Goal: Task Accomplishment & Management: Manage account settings

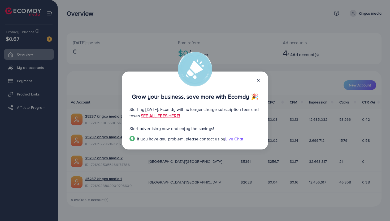
click at [258, 79] on icon at bounding box center [259, 80] width 4 height 4
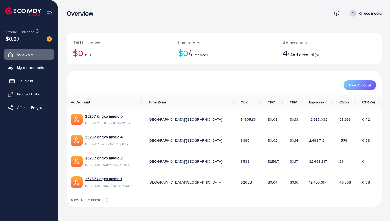
click at [25, 80] on span "Payment" at bounding box center [25, 80] width 15 height 5
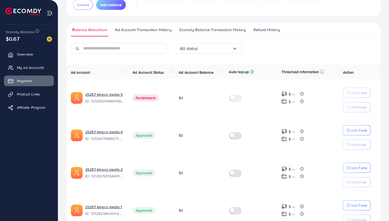
scroll to position [92, 0]
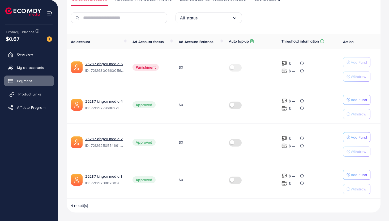
click at [32, 93] on span "Product Links" at bounding box center [29, 93] width 23 height 5
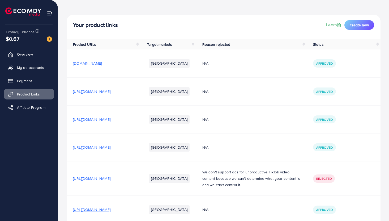
scroll to position [18, 0]
click at [40, 80] on link "Payment" at bounding box center [29, 80] width 50 height 11
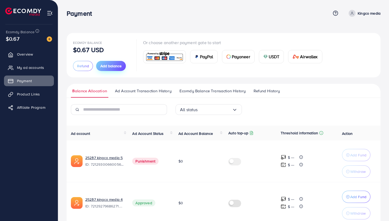
click at [116, 67] on span "Add balance" at bounding box center [110, 65] width 21 height 5
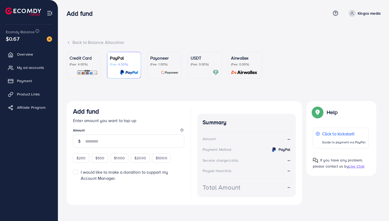
scroll to position [3, 0]
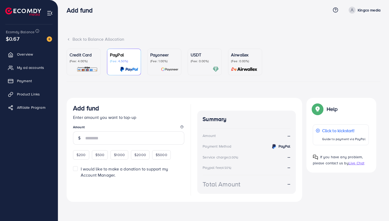
click at [108, 131] on legend "Amount" at bounding box center [128, 128] width 111 height 7
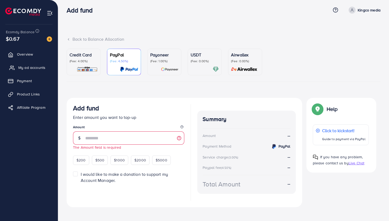
click at [29, 67] on span "My ad accounts" at bounding box center [31, 67] width 27 height 5
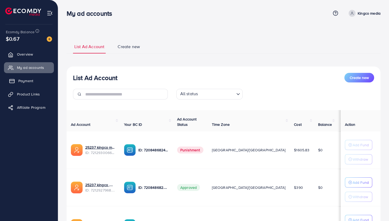
click at [30, 77] on link "Payment" at bounding box center [29, 80] width 50 height 11
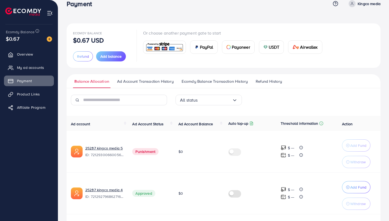
scroll to position [13, 0]
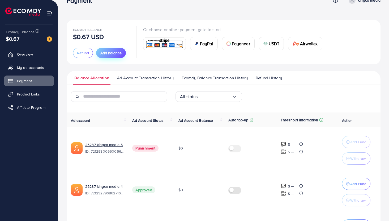
click at [112, 56] on button "Add balance" at bounding box center [111, 53] width 30 height 10
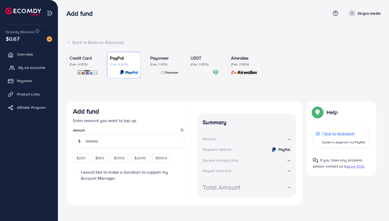
click at [33, 69] on span "My ad accounts" at bounding box center [31, 67] width 27 height 5
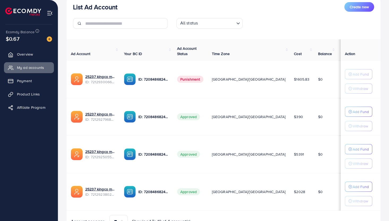
scroll to position [70, 0]
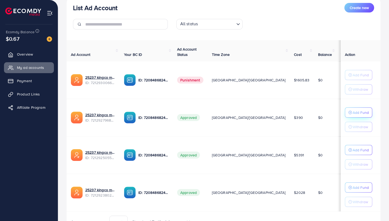
click at [361, 109] on p "Add Fund" at bounding box center [361, 112] width 16 height 6
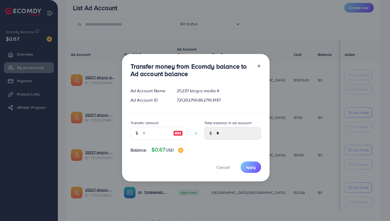
click at [259, 67] on line at bounding box center [259, 66] width 2 height 2
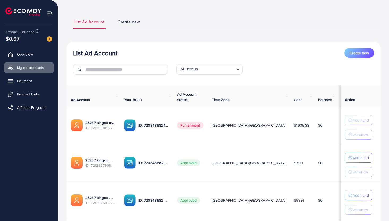
scroll to position [0, 0]
